Goal: Information Seeking & Learning: Learn about a topic

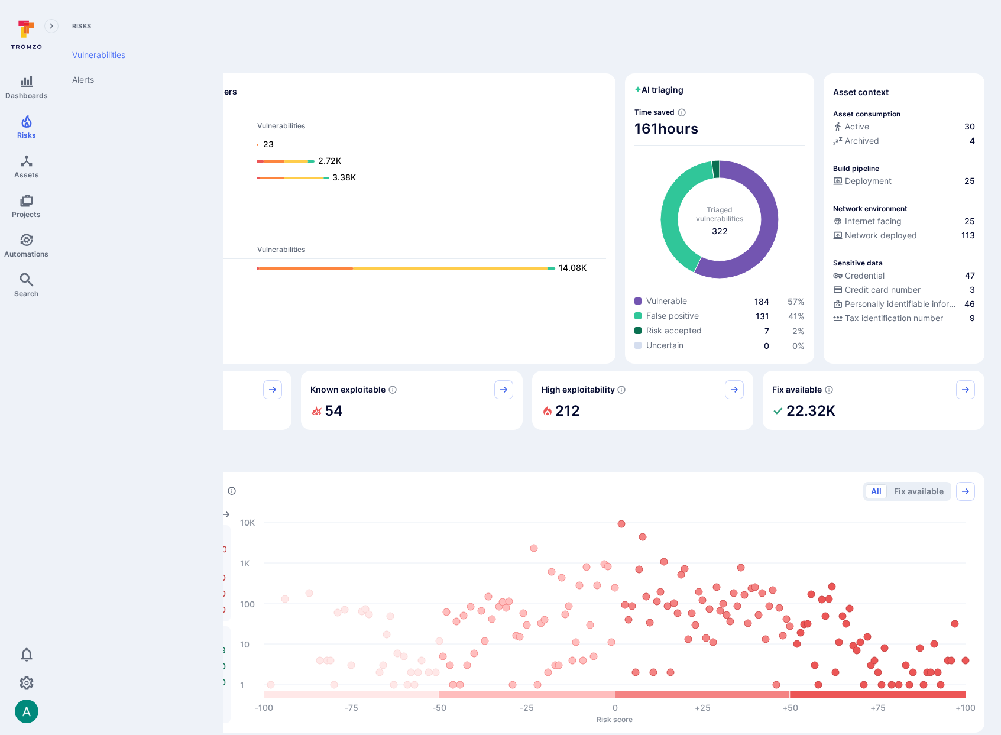
click at [89, 54] on link "Vulnerabilities" at bounding box center [136, 55] width 146 height 25
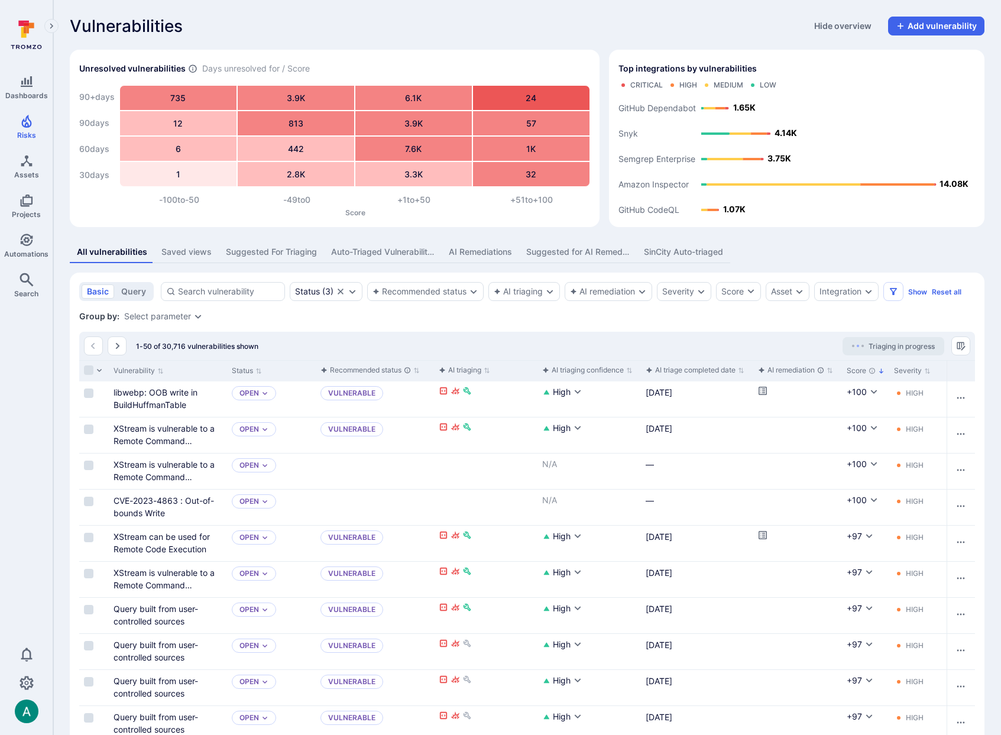
click at [473, 251] on div "AI Remediations" at bounding box center [480, 252] width 63 height 12
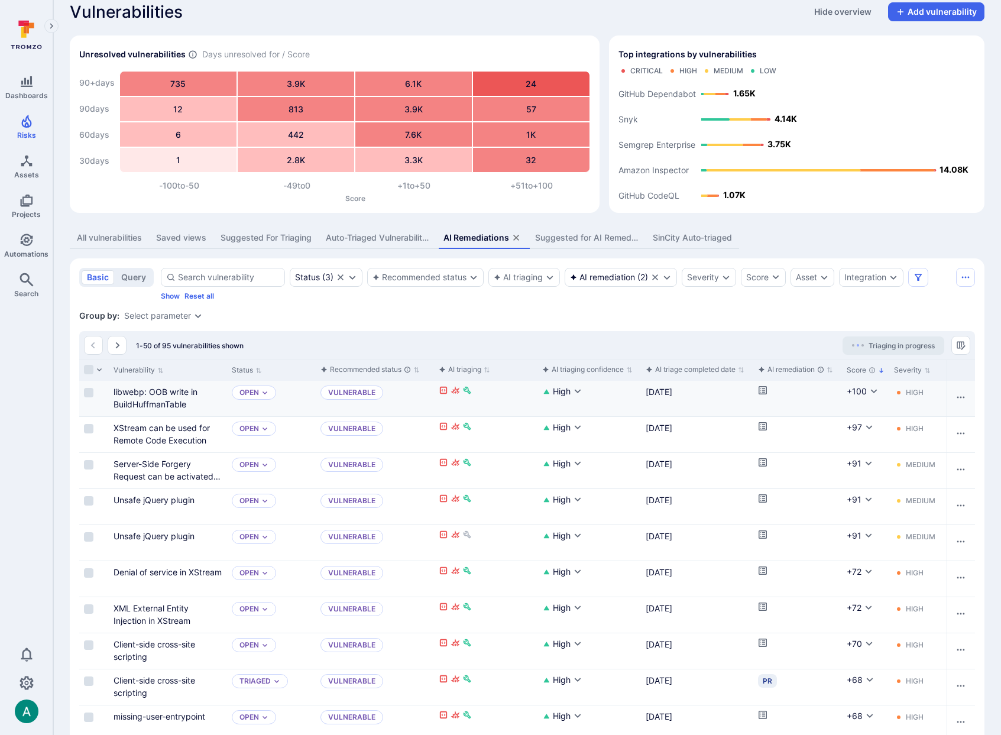
click at [764, 390] on icon "Cell for aiCtx.remediationStatus" at bounding box center [762, 389] width 9 height 9
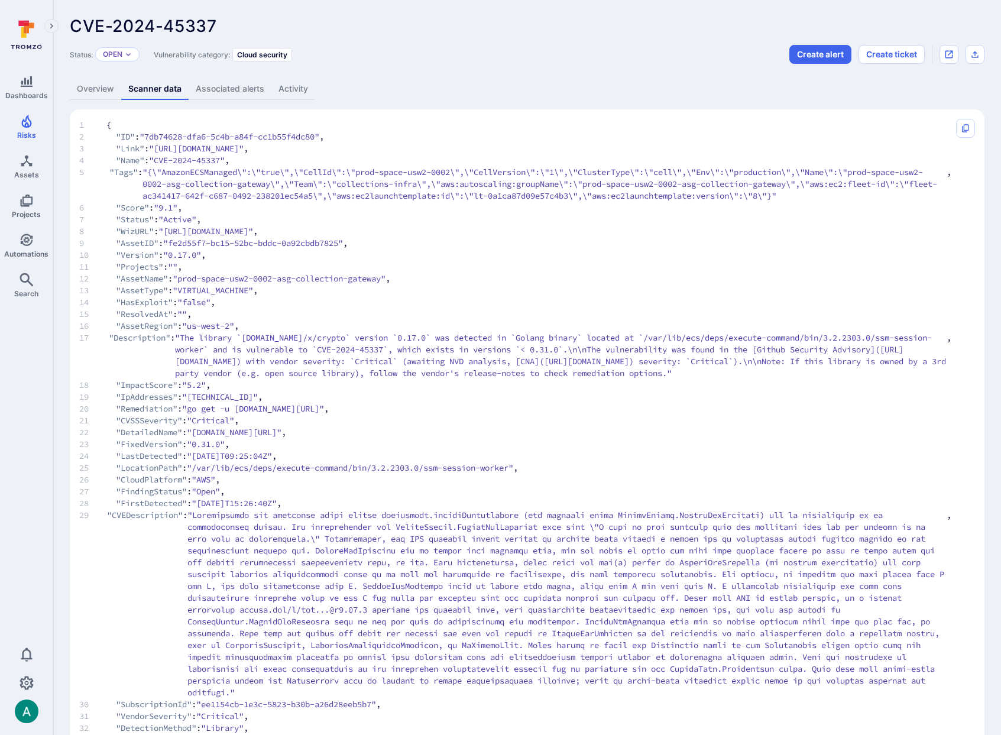
scroll to position [2, 0]
